Goal: Task Accomplishment & Management: Complete application form

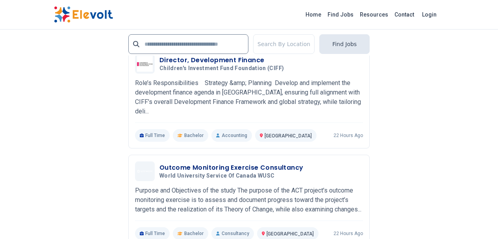
scroll to position [1733, 0]
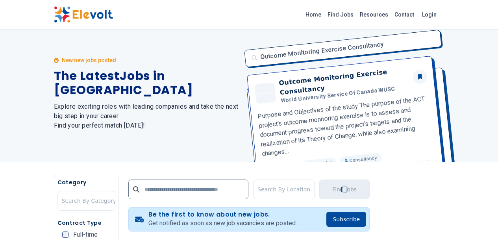
scroll to position [0, 0]
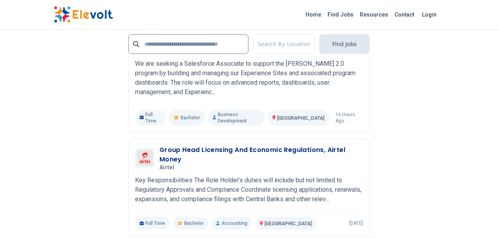
scroll to position [1733, 0]
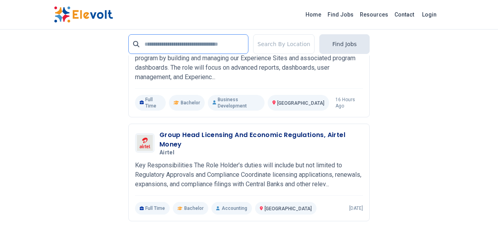
click at [167, 41] on input "text" at bounding box center [188, 44] width 120 height 20
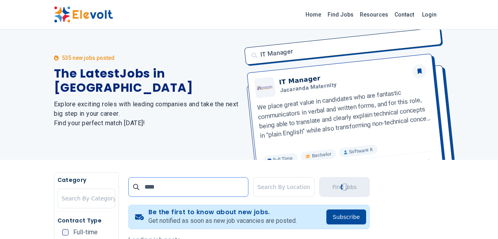
scroll to position [0, 0]
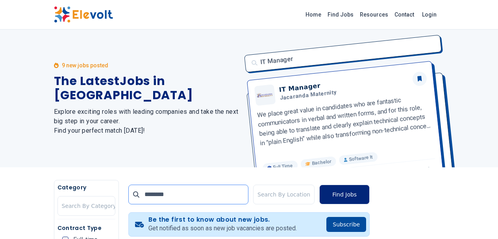
type input "********"
click at [367, 198] on button "Find Jobs" at bounding box center [344, 195] width 50 height 20
click at [370, 191] on button "Find Jobs" at bounding box center [344, 195] width 50 height 20
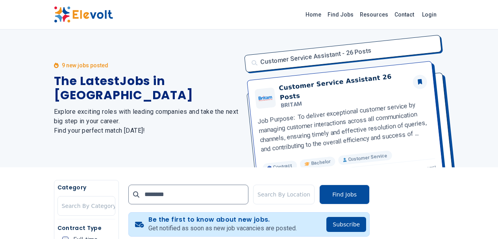
click at [318, 89] on div "Customer Service Assistant - 26 Posts Customer Service Assistant 26 Posts BRITA…" at bounding box center [342, 99] width 205 height 138
click at [299, 60] on div "Customer Service Assistant - 26 Posts Customer Service Assistant 26 Posts BRITA…" at bounding box center [342, 99] width 205 height 138
click at [289, 101] on div "Customer Service Assistant - 26 Posts Customer Service Assistant 26 Posts BRITA…" at bounding box center [342, 99] width 205 height 138
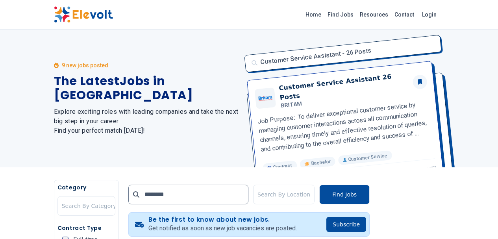
click at [289, 101] on div "Customer Service Assistant - 26 Posts Customer Service Assistant 26 Posts BRITA…" at bounding box center [342, 99] width 205 height 138
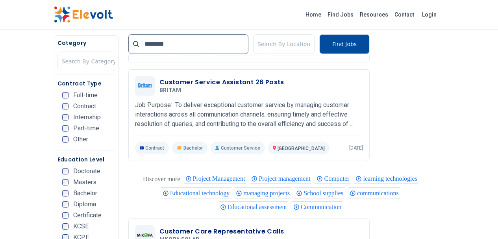
scroll to position [638, 0]
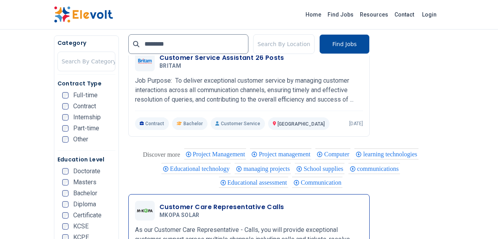
click at [229, 202] on h3 "Customer Care Representative Calls" at bounding box center [221, 206] width 125 height 9
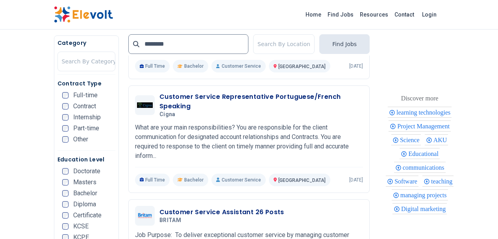
scroll to position [498, 0]
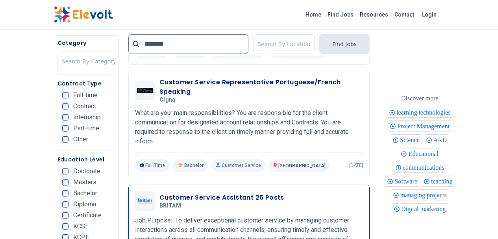
click at [213, 193] on h3 "Customer Service Assistant 26 Posts" at bounding box center [221, 197] width 125 height 9
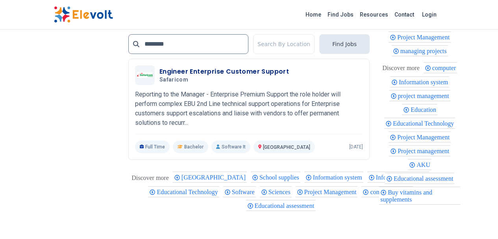
scroll to position [784, 0]
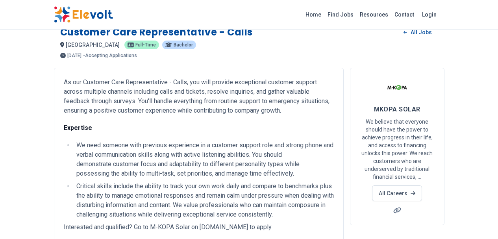
scroll to position [15, 0]
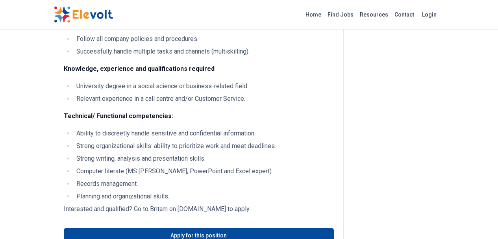
scroll to position [447, 0]
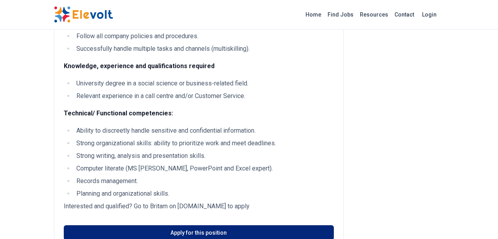
click at [246, 225] on link "Apply for this position" at bounding box center [199, 232] width 270 height 15
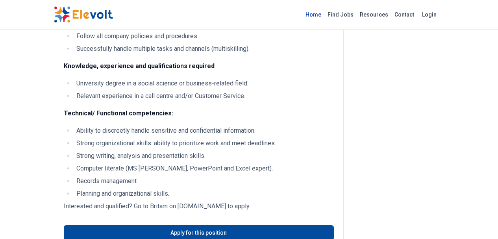
click at [325, 14] on link "Home" at bounding box center [313, 14] width 22 height 13
